Goal: Find specific page/section: Find specific page/section

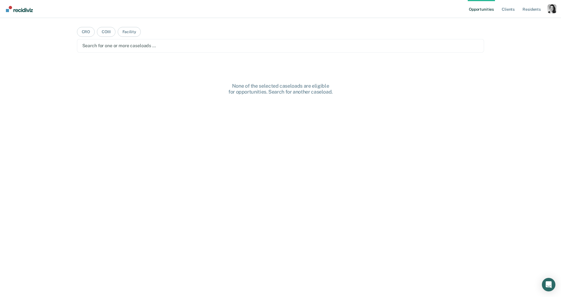
click at [557, 8] on nav "Opportunities Client s Resident s Profile How it works Log Out" at bounding box center [280, 9] width 561 height 18
drag, startPoint x: 551, startPoint y: 9, endPoint x: 548, endPoint y: 11, distance: 3.2
click at [551, 9] on div "Profile dropdown button" at bounding box center [552, 8] width 9 height 9
click at [509, 21] on link "Profile" at bounding box center [529, 23] width 45 height 5
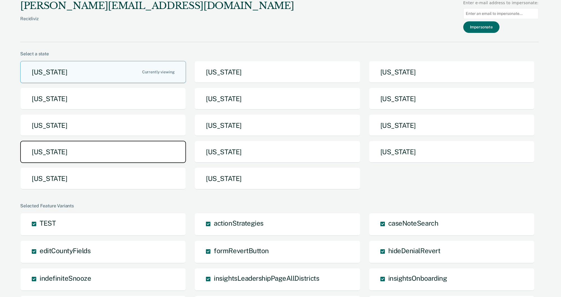
click at [135, 158] on button "[US_STATE]" at bounding box center [103, 152] width 166 height 22
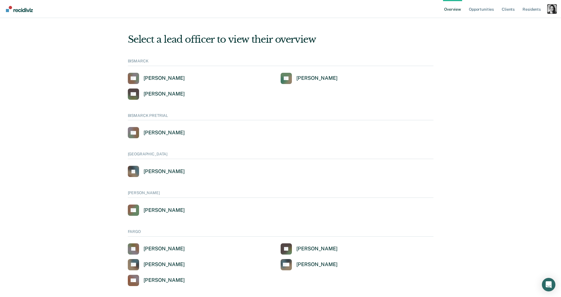
click at [551, 8] on div "Profile dropdown button" at bounding box center [552, 8] width 9 height 9
click at [512, 42] on link "Go to PSI Case Dashboard" at bounding box center [528, 43] width 48 height 5
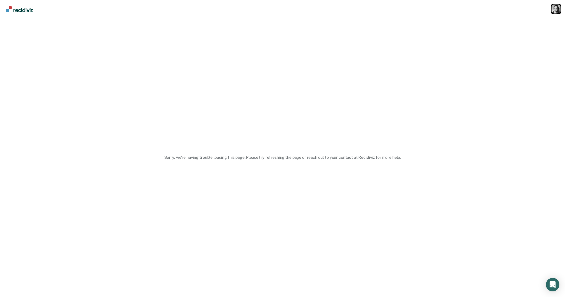
click at [554, 7] on div "Profile dropdown button" at bounding box center [556, 8] width 9 height 9
